Goal: Task Accomplishment & Management: Manage account settings

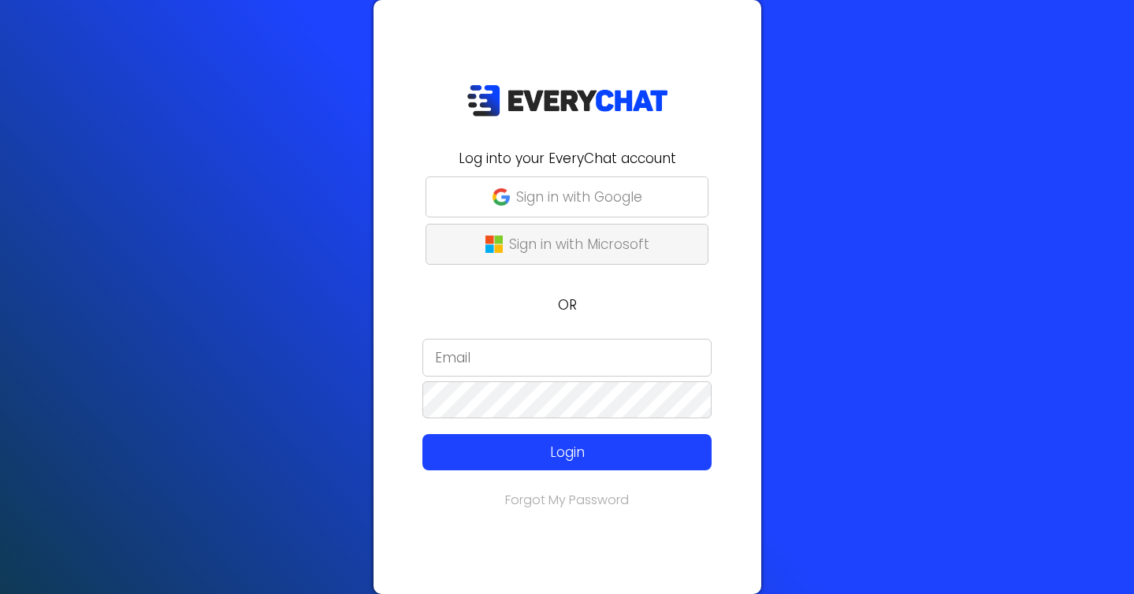
type input "[EMAIL_ADDRESS][DOMAIN_NAME]"
click at [607, 355] on input "[EMAIL_ADDRESS][DOMAIN_NAME]" at bounding box center [566, 358] width 289 height 38
click at [548, 214] on button "Sign in with Google" at bounding box center [566, 196] width 283 height 41
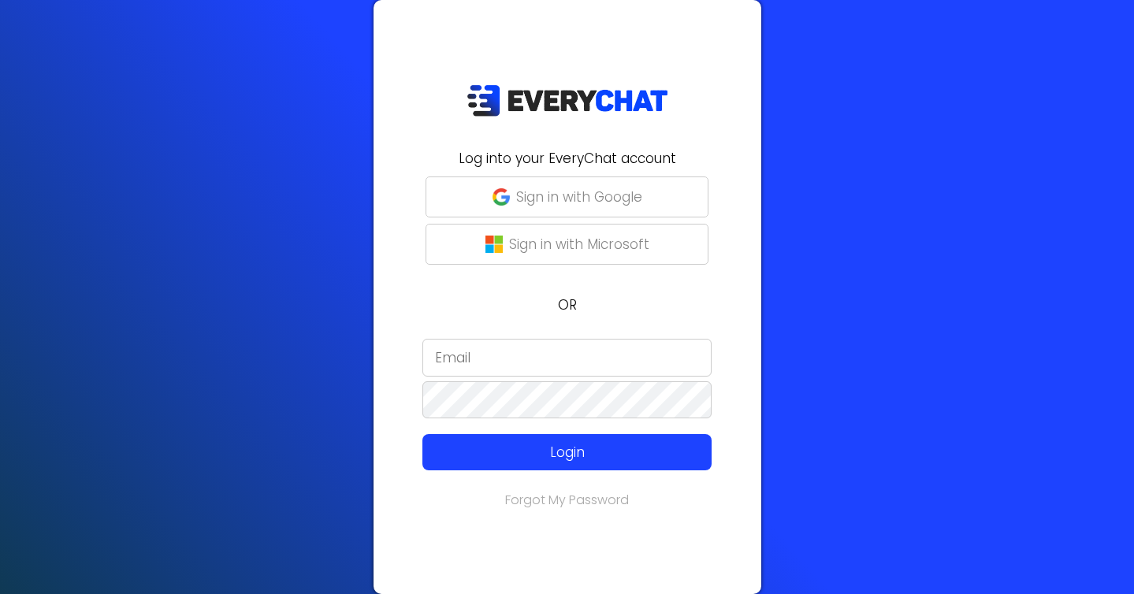
type input "[EMAIL_ADDRESS][DOMAIN_NAME]"
click at [548, 188] on p "Sign in with Google" at bounding box center [579, 197] width 126 height 20
